Goal: Task Accomplishment & Management: Complete application form

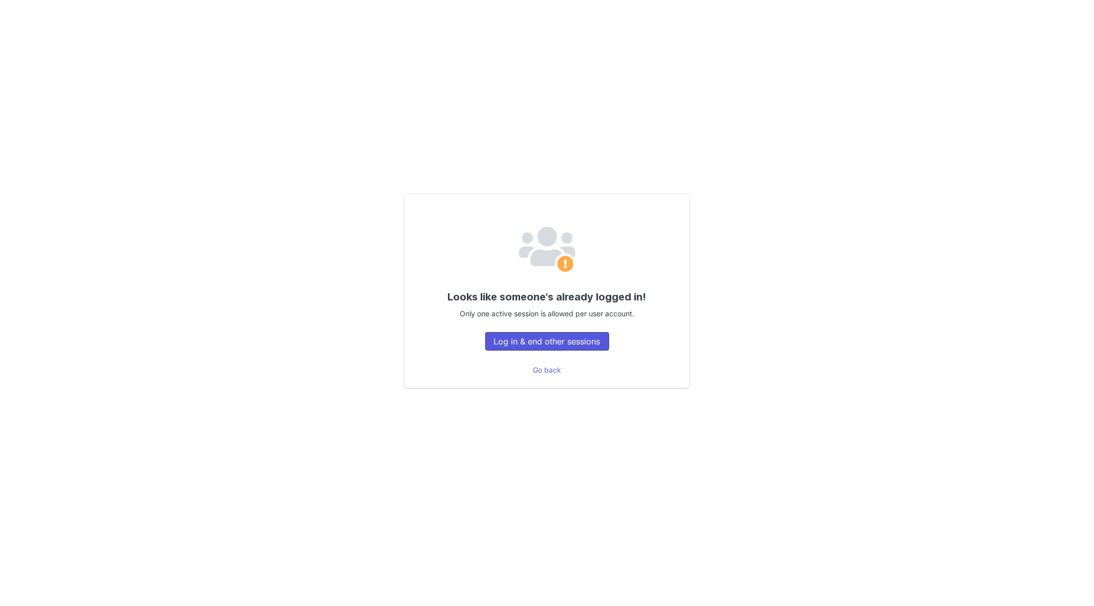
click at [574, 342] on button "Log in & end other sessions" at bounding box center [547, 341] width 124 height 18
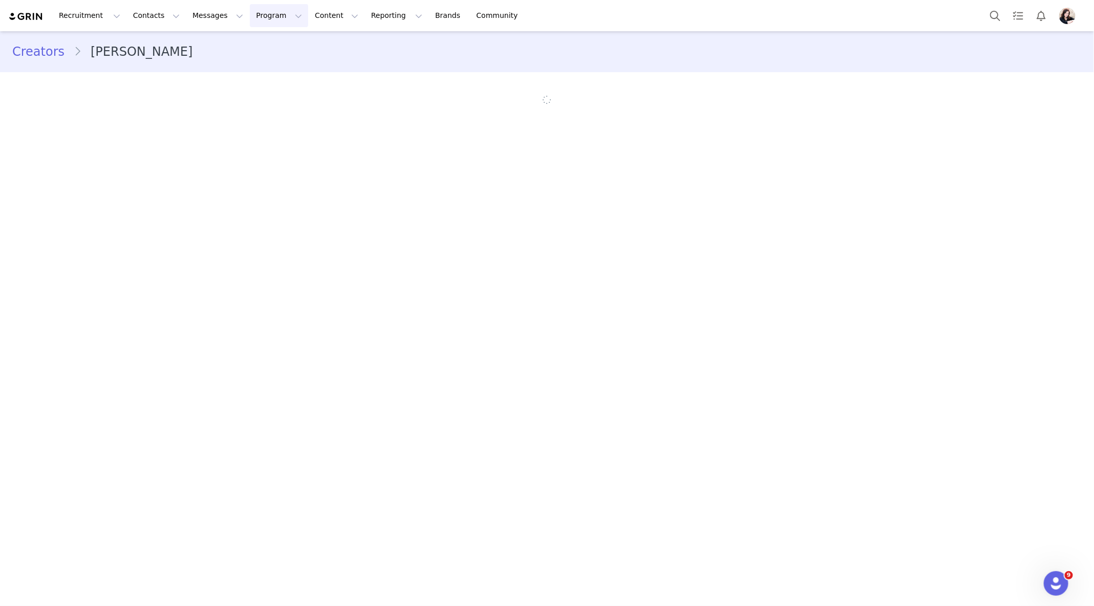
click at [250, 16] on button "Program Program" at bounding box center [279, 15] width 58 height 23
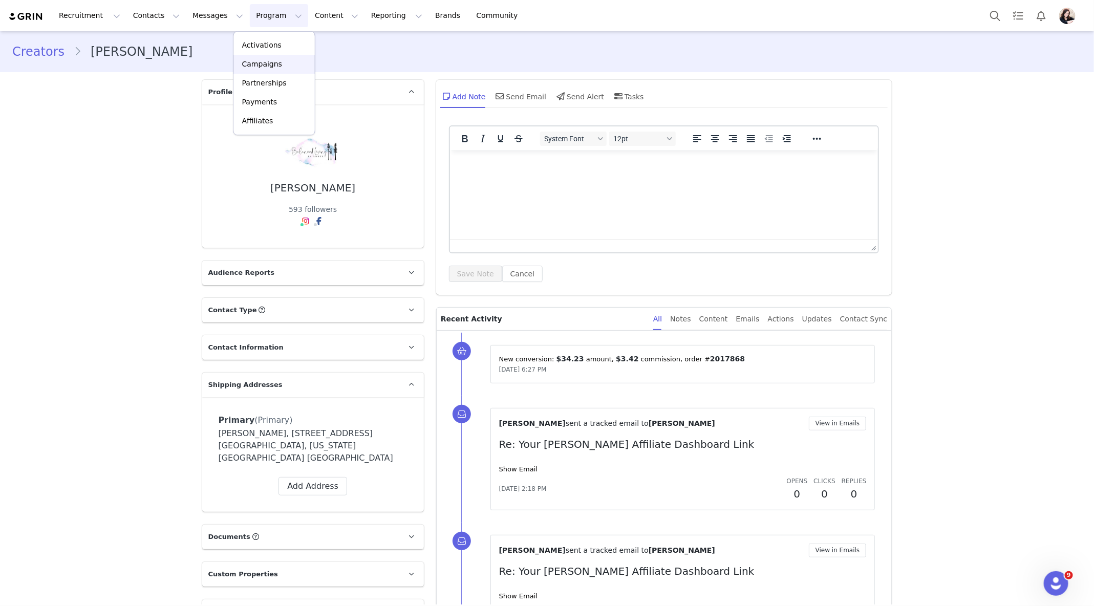
click at [261, 69] on p "Campaigns" at bounding box center [262, 64] width 40 height 11
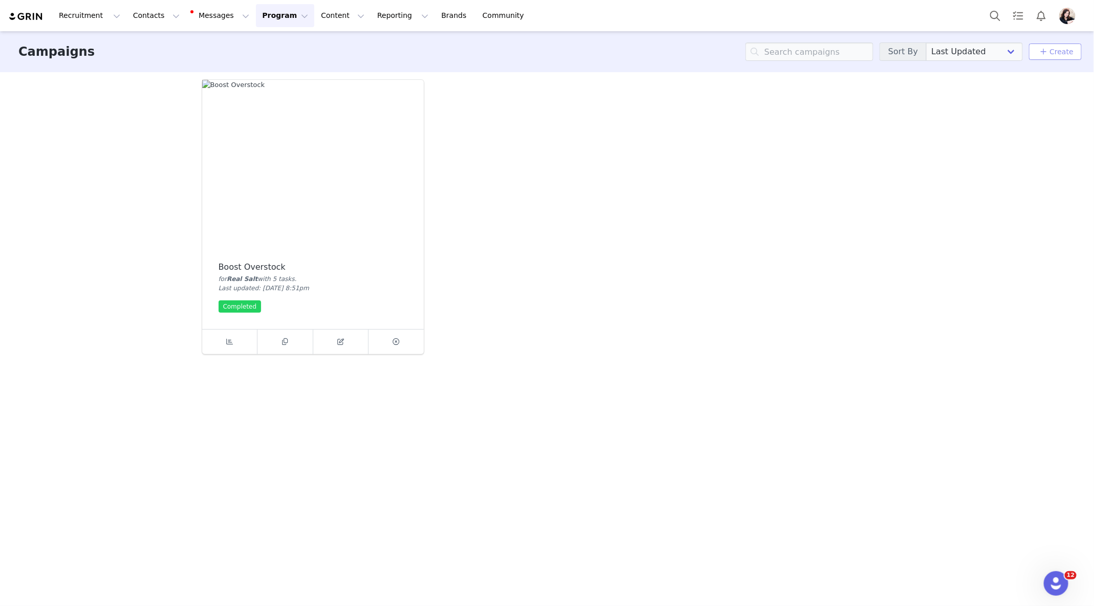
click at [1062, 43] on div "Campaigns Sort By Last Updated Newest to Oldest Oldest to Newest Title A-Z Titl…" at bounding box center [547, 51] width 1094 height 41
click at [1061, 49] on link "Create" at bounding box center [1055, 52] width 36 height 12
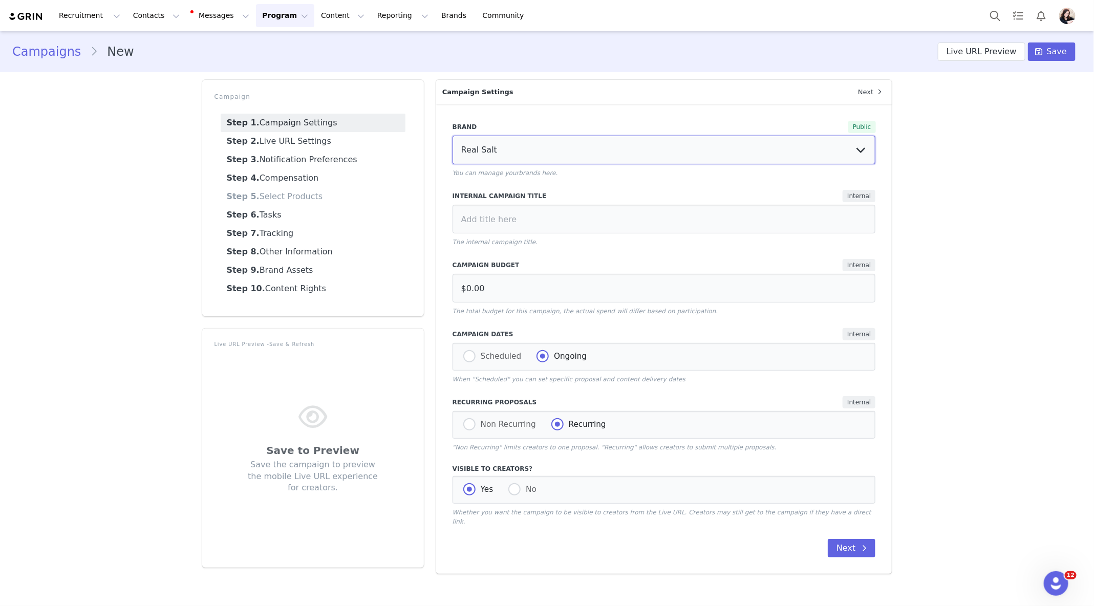
click at [596, 149] on select "Real Salt [PERSON_NAME] Re-Lyte" at bounding box center [664, 150] width 423 height 29
click at [453, 136] on select "Real Salt [PERSON_NAME] Re-Lyte" at bounding box center [664, 150] width 423 height 29
click at [552, 226] on input at bounding box center [664, 219] width 423 height 29
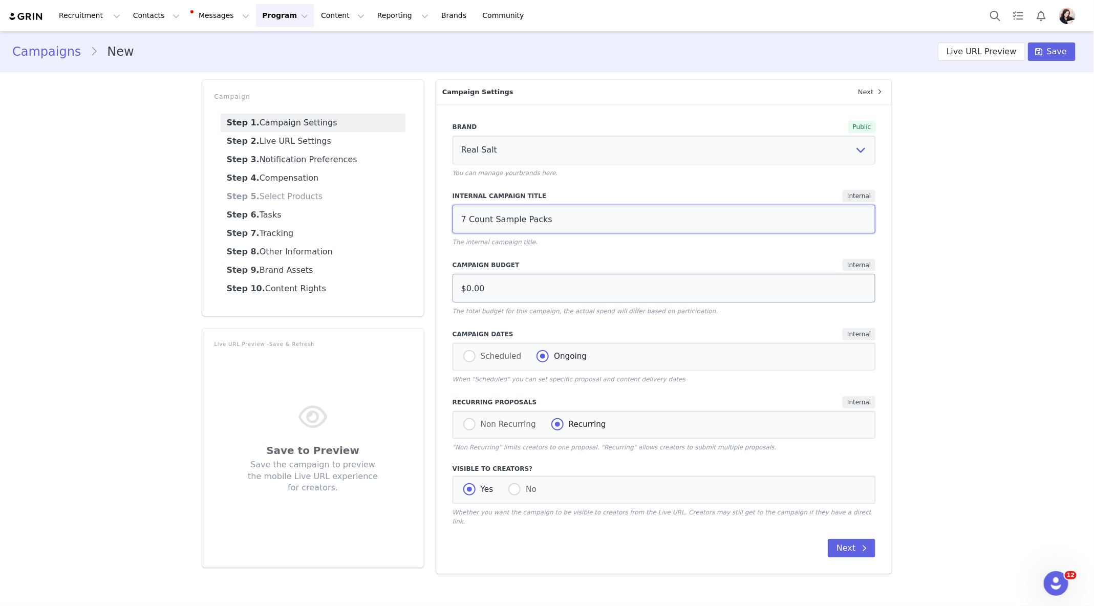
type input "7 Count Sample Packs"
click at [515, 286] on input "$0.00" at bounding box center [664, 288] width 423 height 29
click at [853, 546] on button "Next" at bounding box center [852, 548] width 48 height 18
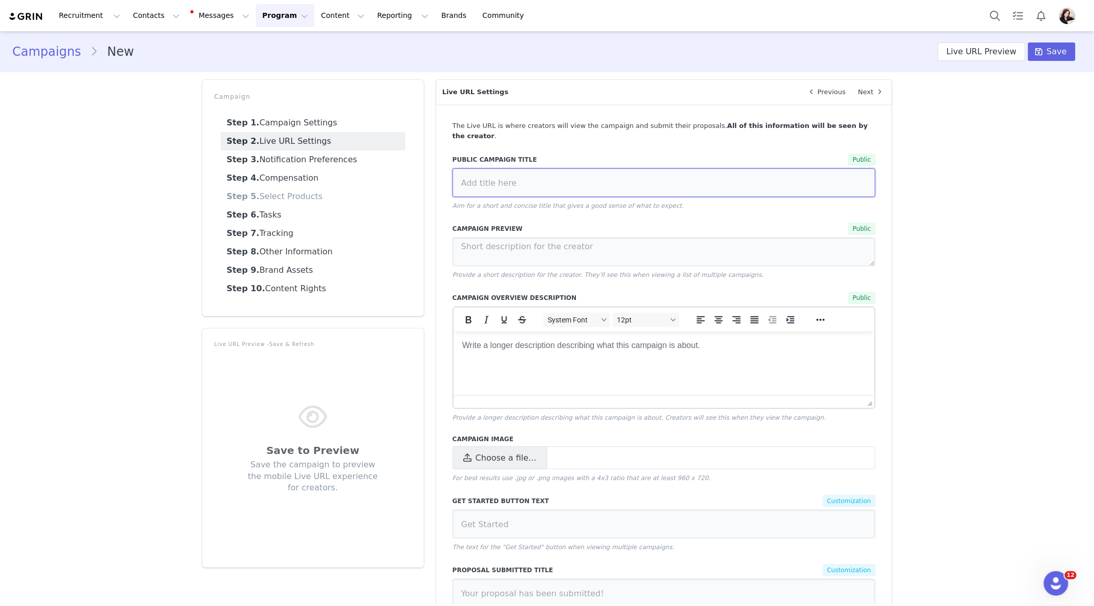
click at [612, 170] on input at bounding box center [664, 182] width 423 height 29
type input "7 Count Variety Sample Packs"
click at [621, 238] on textarea at bounding box center [664, 252] width 423 height 29
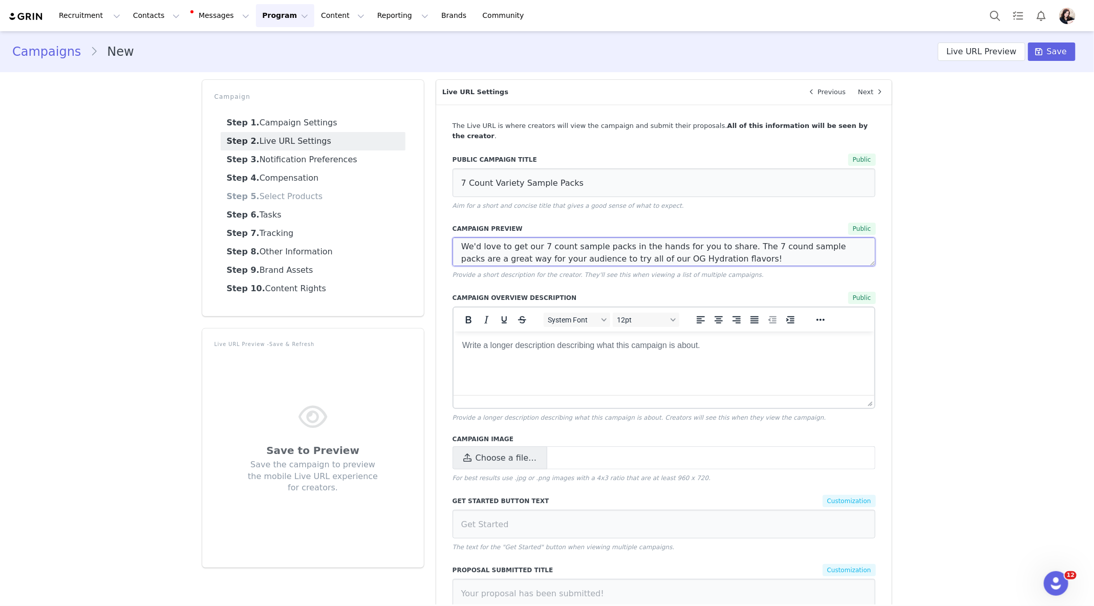
drag, startPoint x: 722, startPoint y: 246, endPoint x: 465, endPoint y: 225, distance: 257.8
click at [465, 225] on div "Campaign Preview Public We'd love to get our 7 count sample packs in the hands …" at bounding box center [664, 251] width 423 height 57
type textarea "We'd love to get our 7 count sample packs in the hands for you to share. The 7 …"
click at [523, 359] on html at bounding box center [663, 345] width 421 height 28
paste body "Rich Text Area. Press ALT-0 for help."
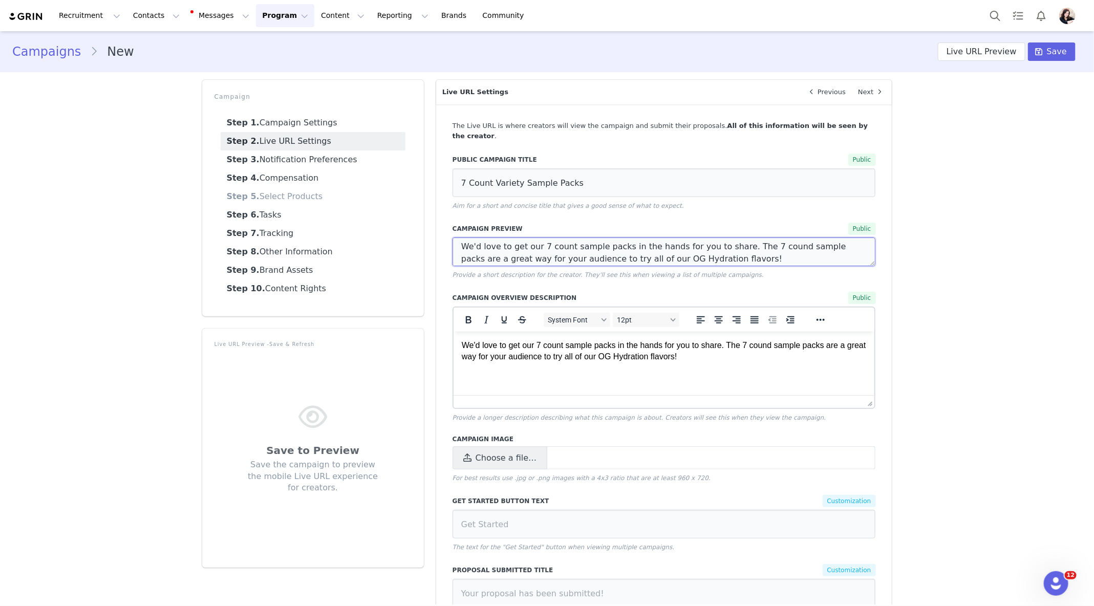
drag, startPoint x: 725, startPoint y: 252, endPoint x: 486, endPoint y: 226, distance: 240.4
click at [486, 226] on div "Campaign Preview Public We'd love to get our 7 count sample packs in the hands …" at bounding box center [664, 251] width 423 height 57
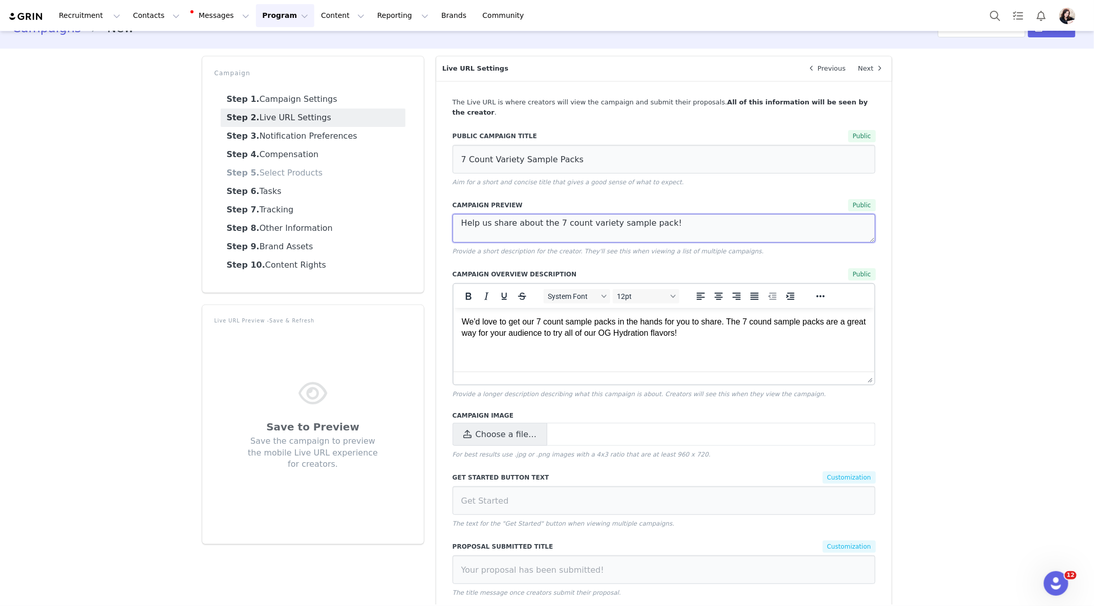
scroll to position [7, 0]
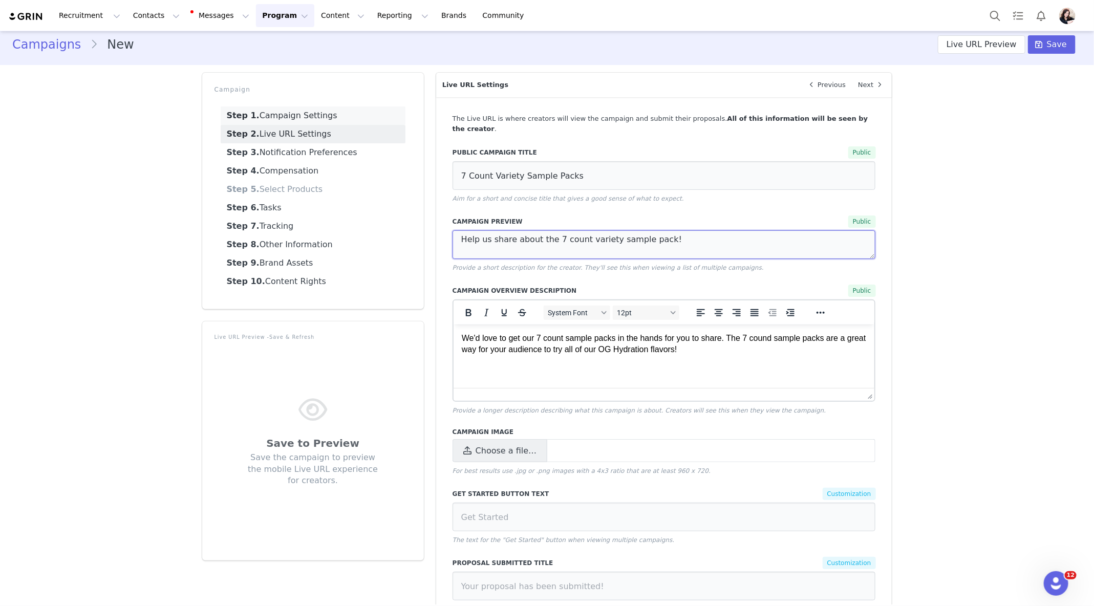
type textarea "Help us share about the 7 count variety sample pack!"
